Goal: Task Accomplishment & Management: Manage account settings

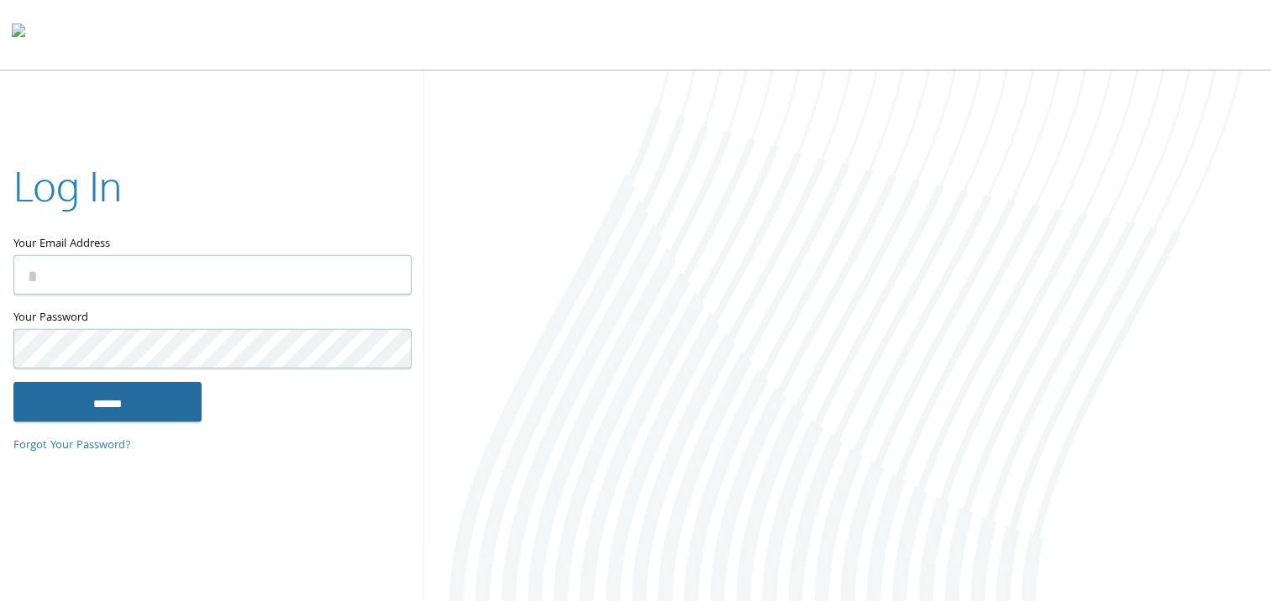
type input "**********"
click at [134, 402] on input "******" at bounding box center [107, 401] width 188 height 40
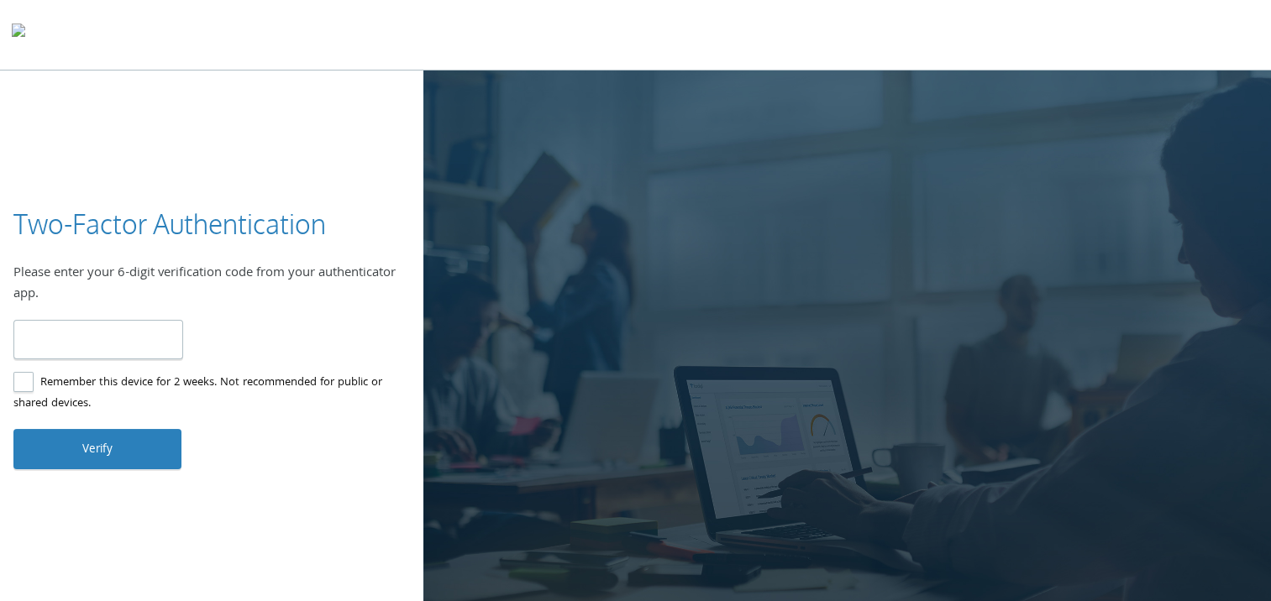
click at [98, 345] on input "number" at bounding box center [98, 339] width 170 height 39
type input "******"
